Goal: Transaction & Acquisition: Purchase product/service

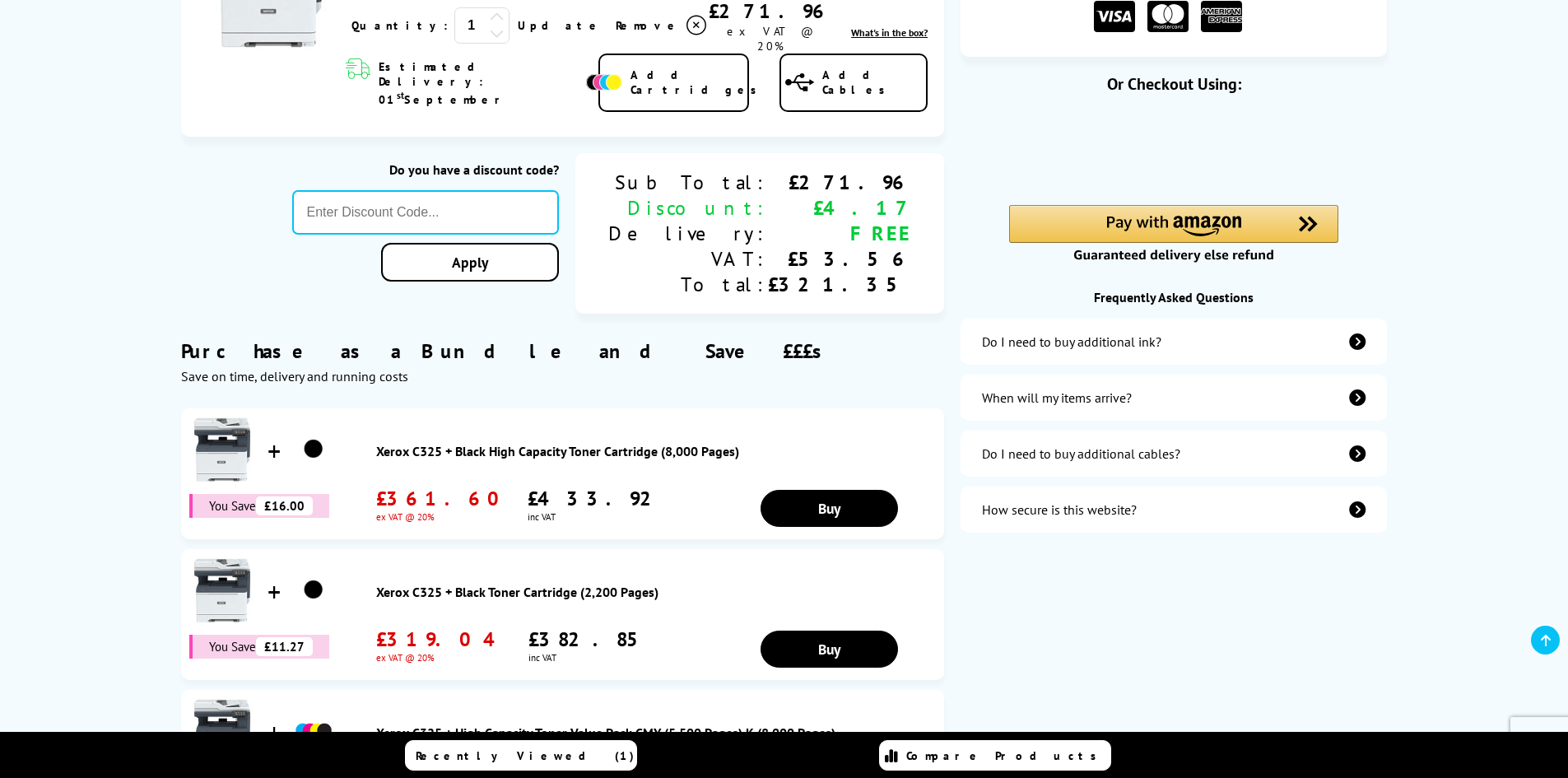
scroll to position [165, 0]
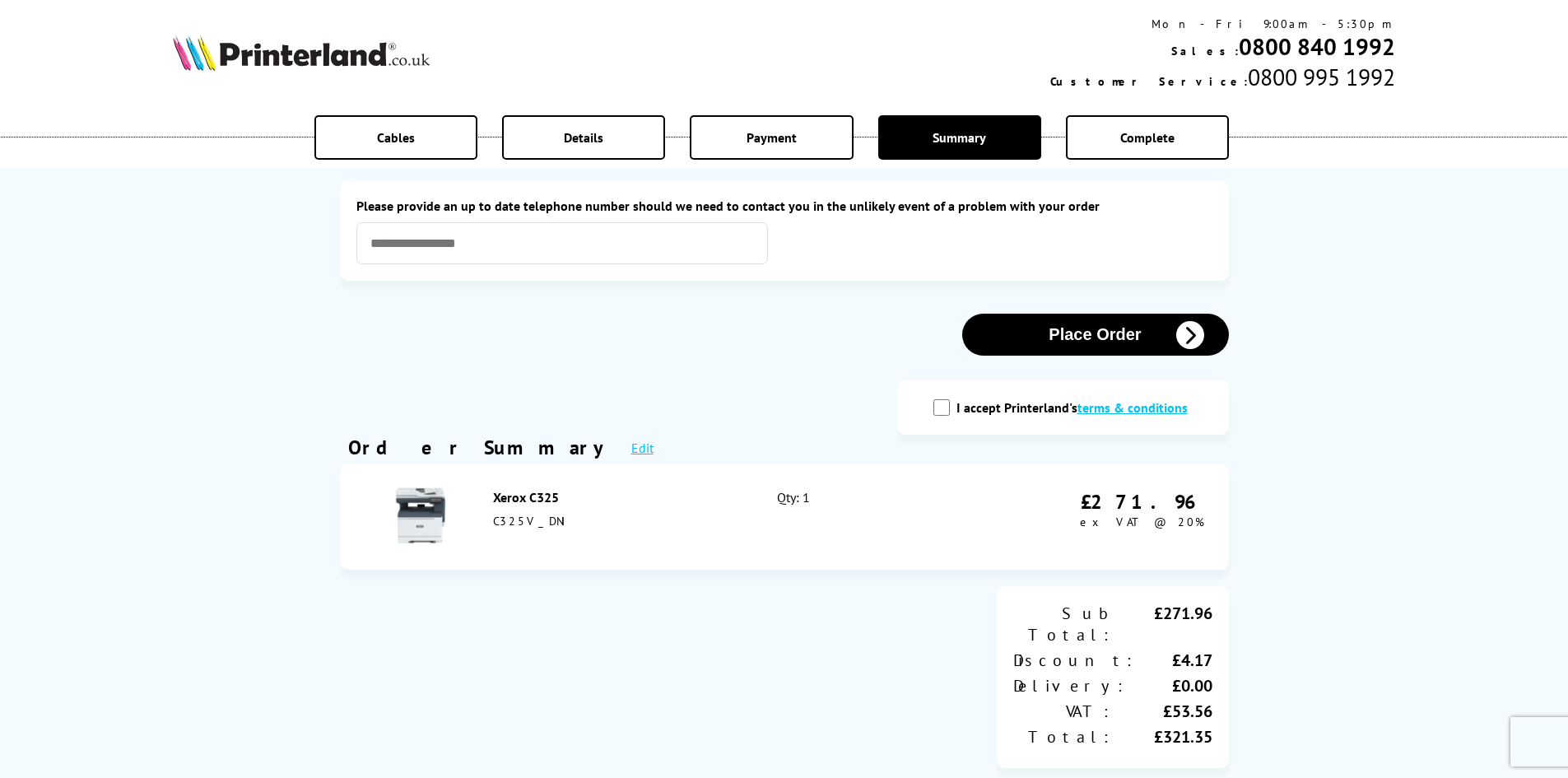
click at [947, 409] on input "I accept Printerland's terms & conditions" at bounding box center [941, 407] width 16 height 16
checkbox input "true"
click at [1087, 341] on button "Place Order" at bounding box center [1095, 335] width 267 height 42
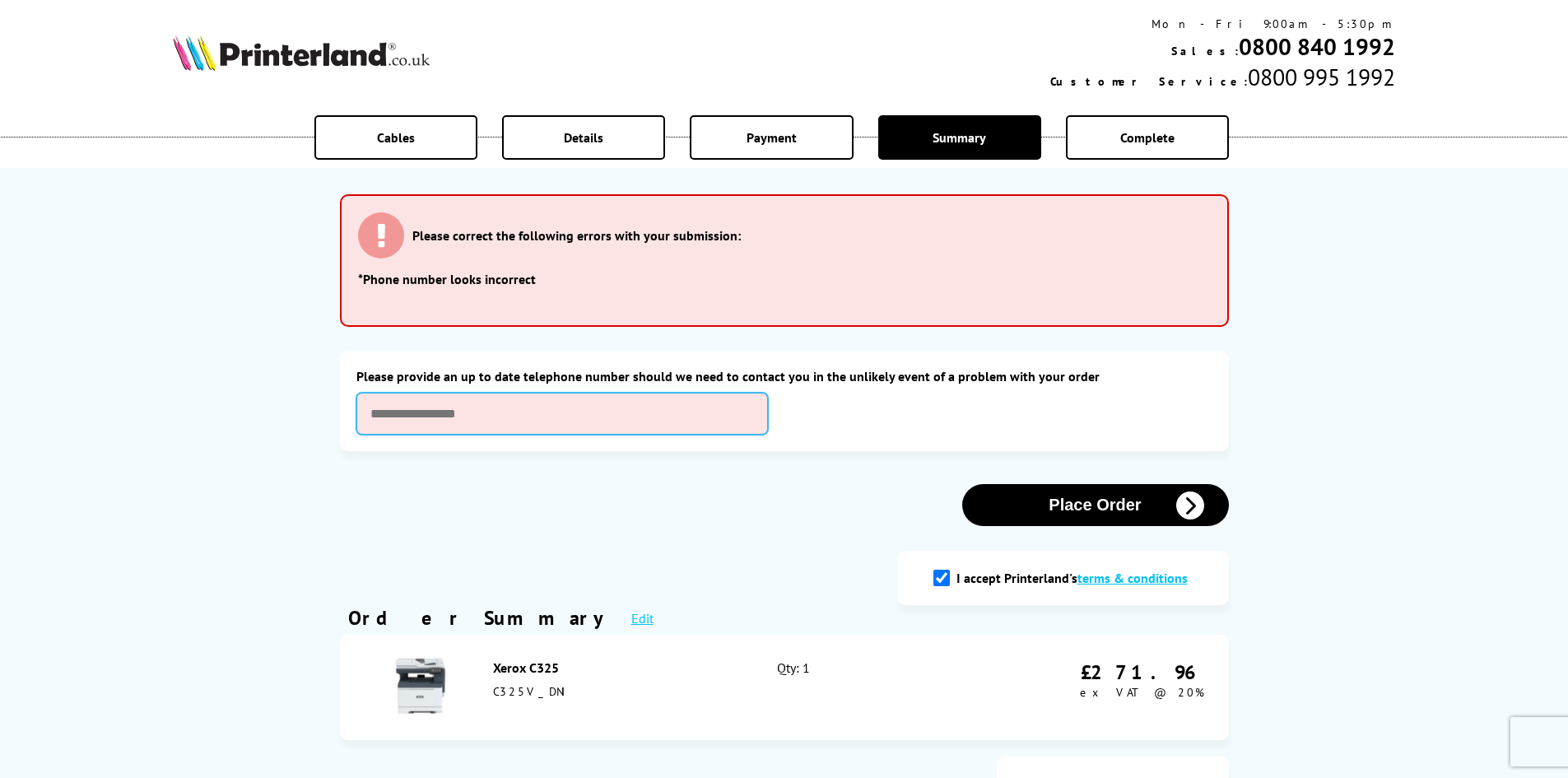
click at [558, 420] on input "text" at bounding box center [562, 414] width 412 height 42
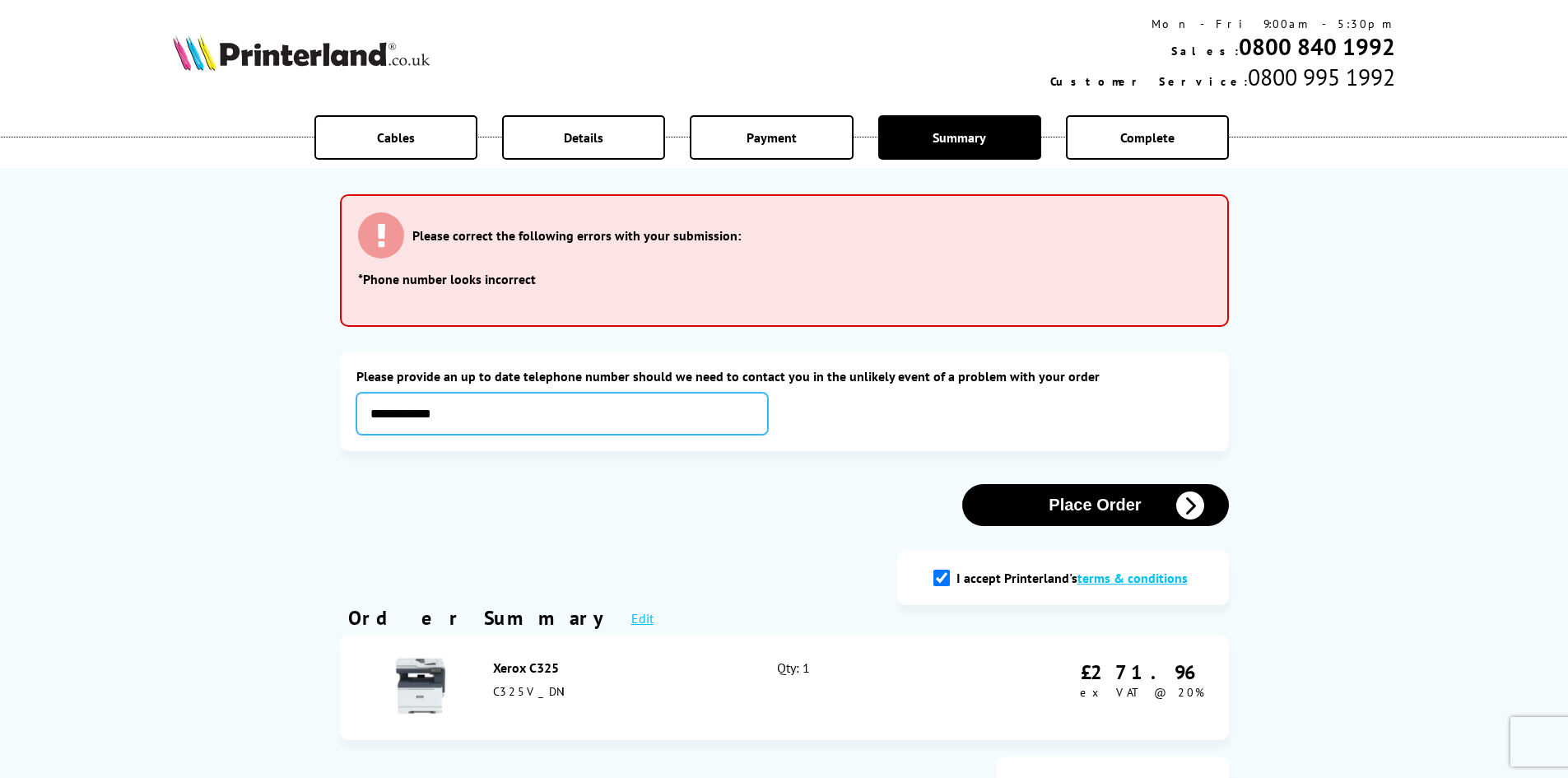
type input "**********"
click at [1077, 505] on button "Place Order" at bounding box center [1095, 505] width 267 height 42
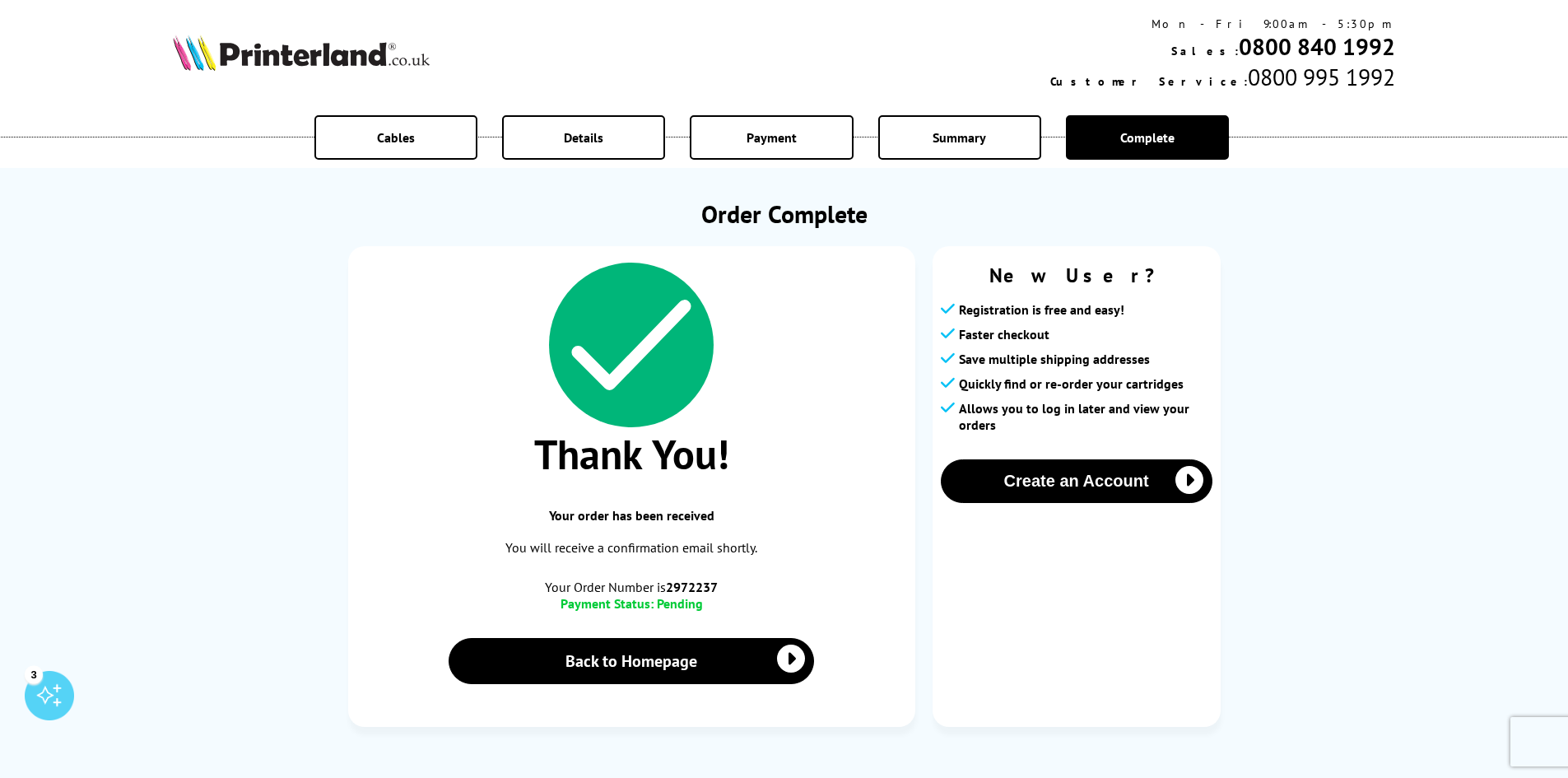
click at [925, 595] on div "Thank You! Your order has been received You will receive a confirmation email s…" at bounding box center [784, 495] width 873 height 497
